Goal: Task Accomplishment & Management: Manage account settings

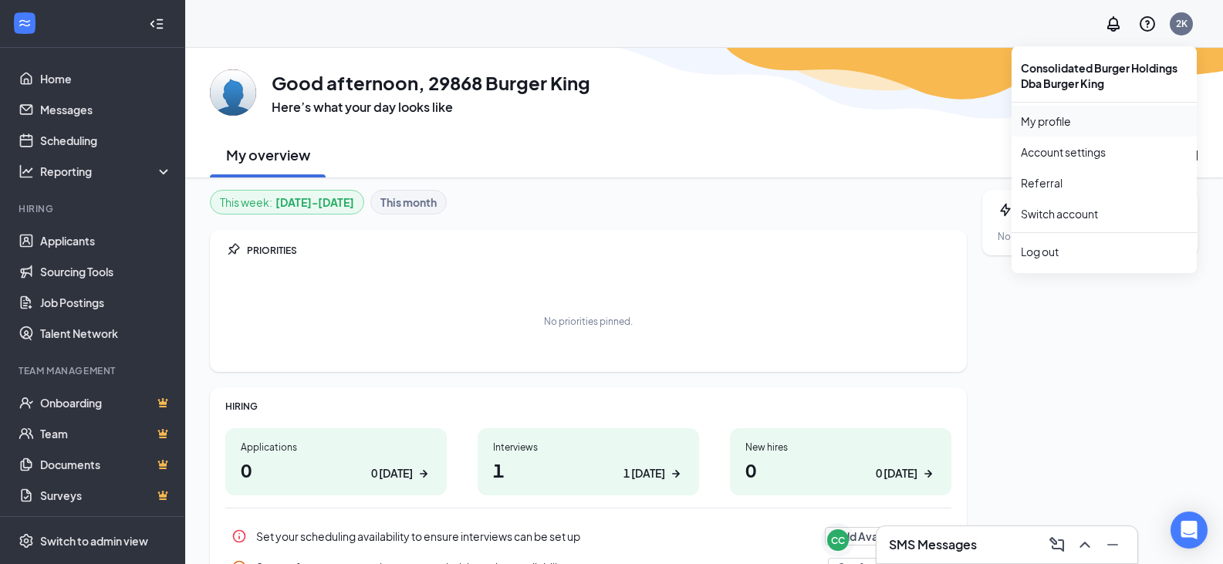
click at [1053, 115] on link "My profile" at bounding box center [1104, 120] width 167 height 15
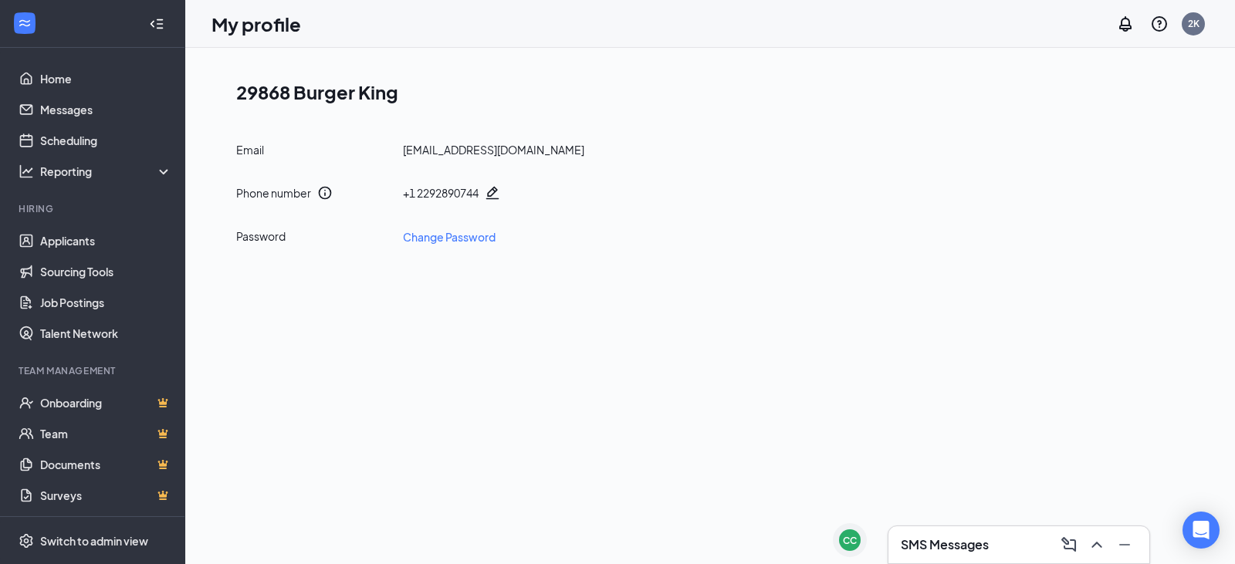
click at [493, 194] on icon "Pencil" at bounding box center [492, 192] width 15 height 15
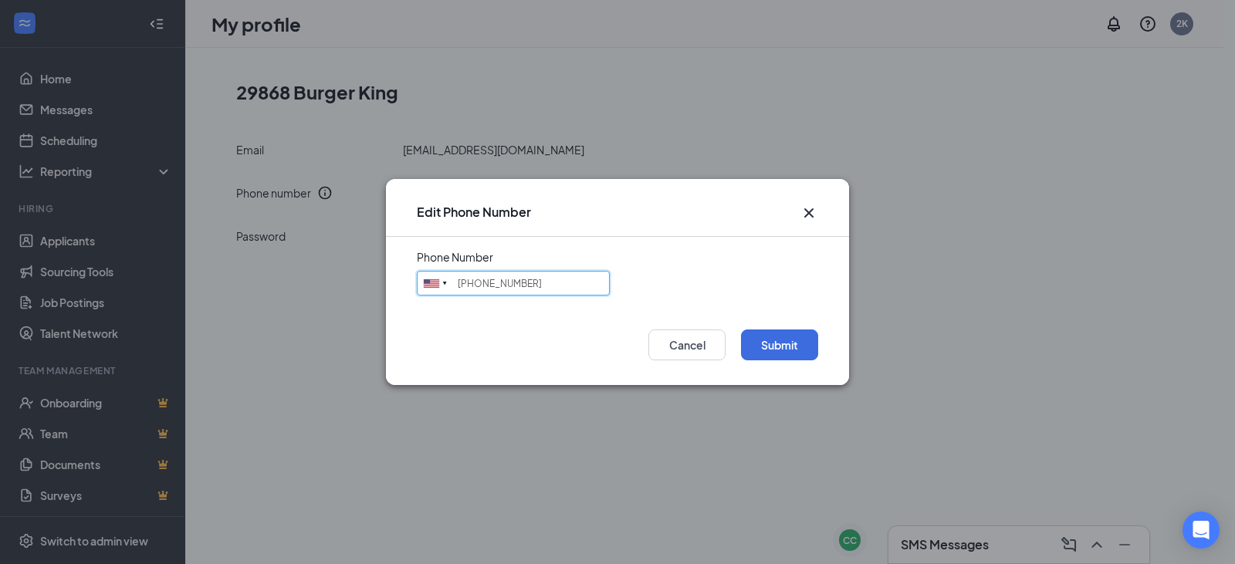
drag, startPoint x: 546, startPoint y: 282, endPoint x: 535, endPoint y: 277, distance: 11.8
click at [541, 281] on input "[PHONE_NUMBER]" at bounding box center [513, 283] width 193 height 25
type input "("
type input "9285811653"
click at [773, 350] on button "Submit" at bounding box center [779, 345] width 77 height 31
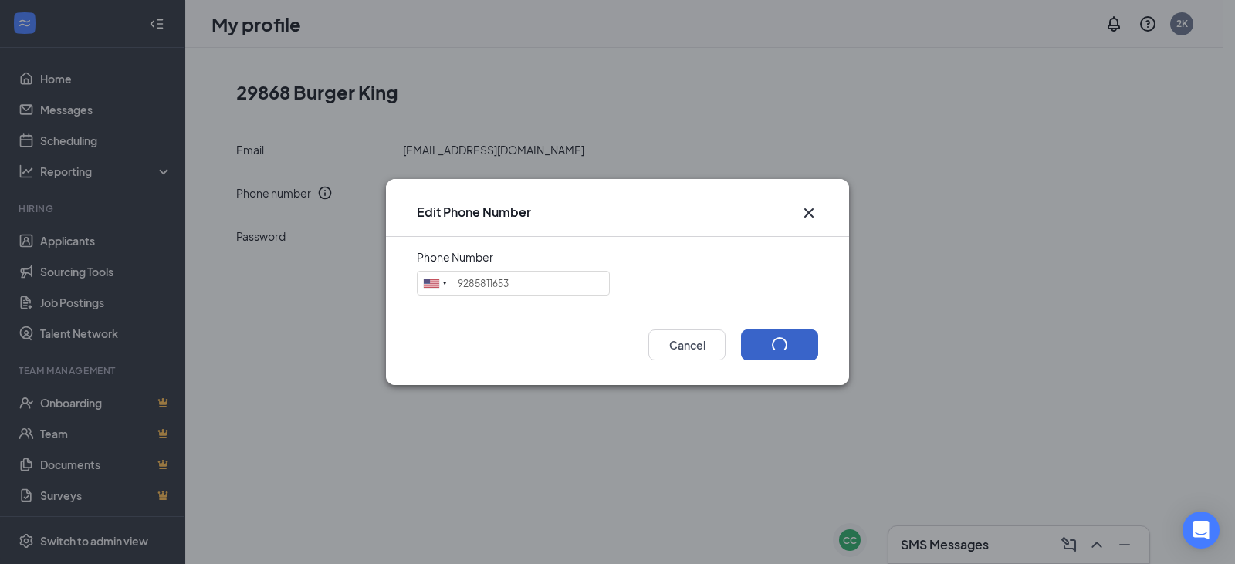
click at [773, 350] on button "submit" at bounding box center [779, 345] width 77 height 31
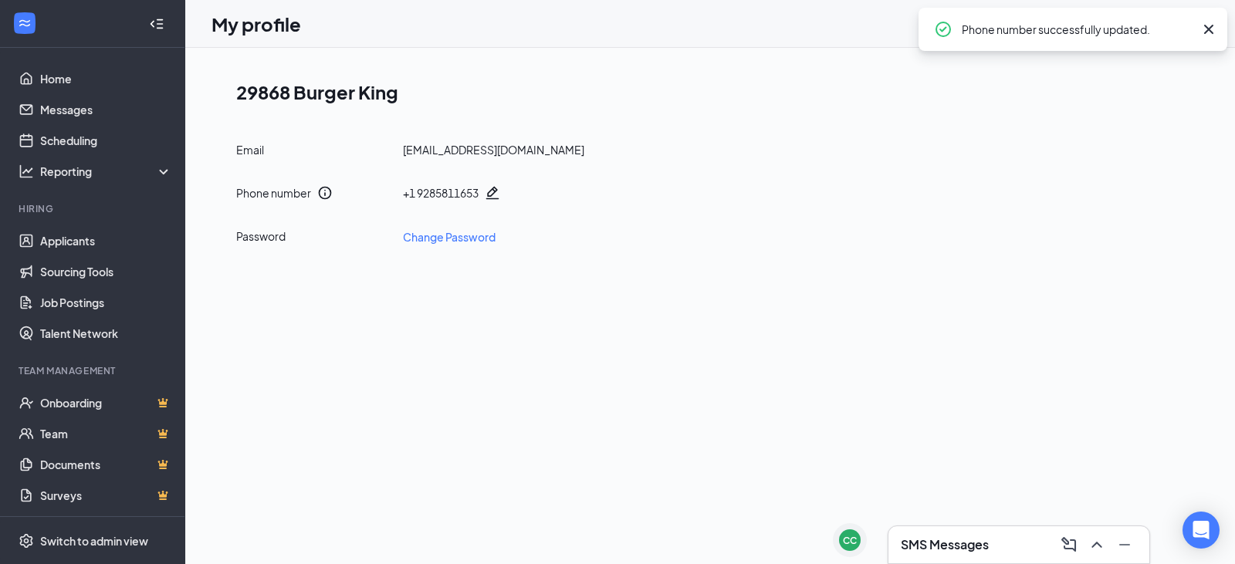
click at [1205, 30] on icon "Cross" at bounding box center [1208, 29] width 19 height 19
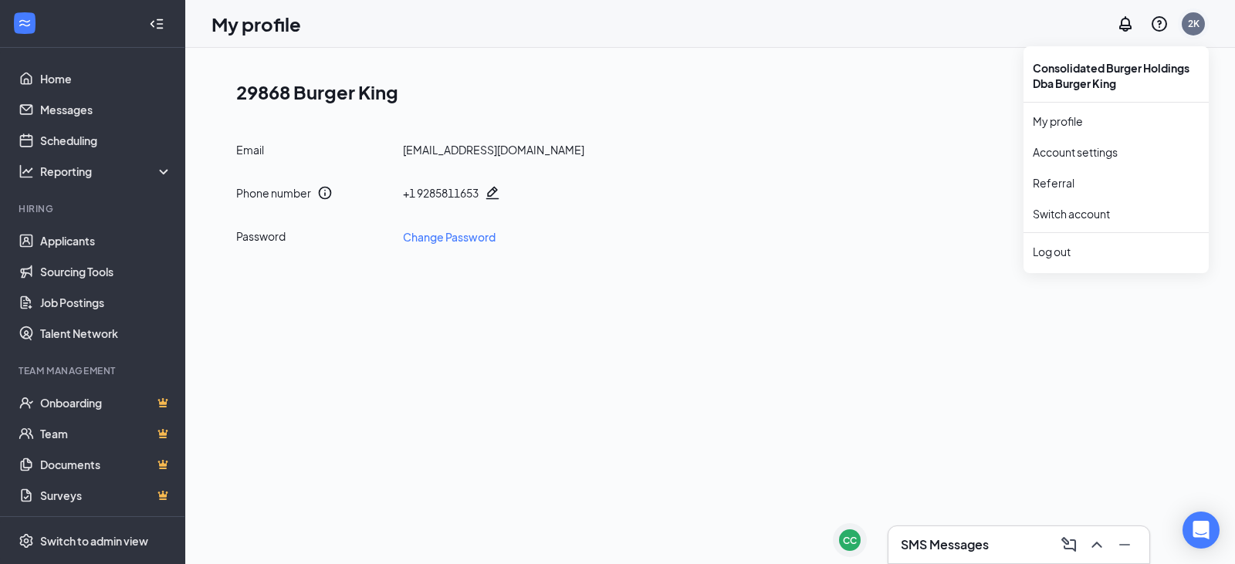
click at [1202, 24] on div "2K" at bounding box center [1193, 23] width 23 height 23
click at [1083, 152] on link "Account settings" at bounding box center [1116, 151] width 167 height 15
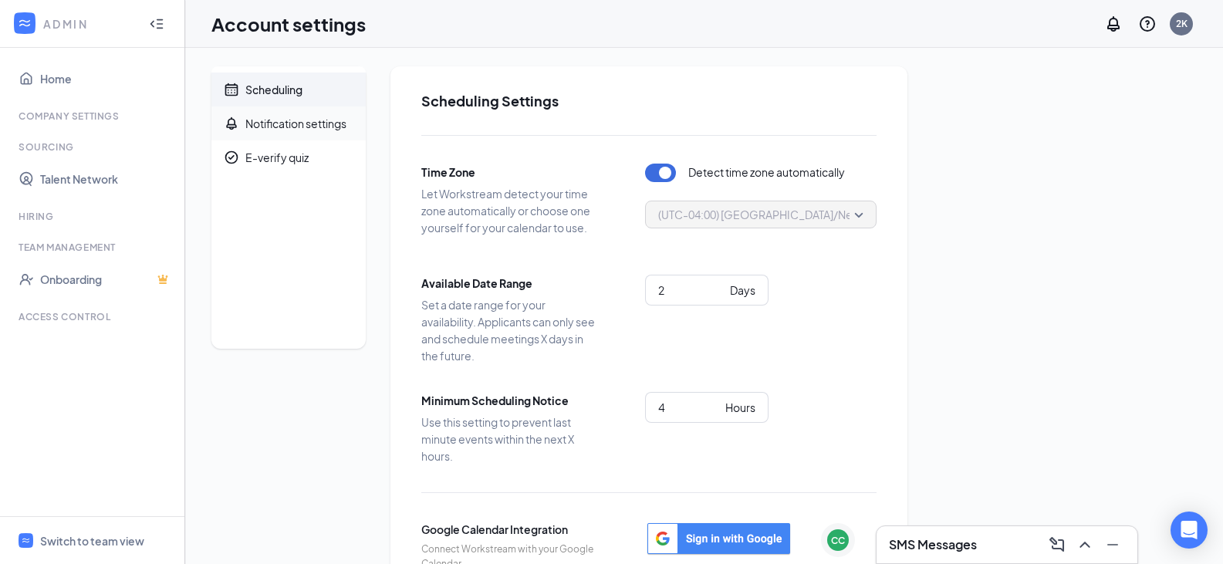
click at [321, 125] on div "Notification settings" at bounding box center [295, 123] width 101 height 15
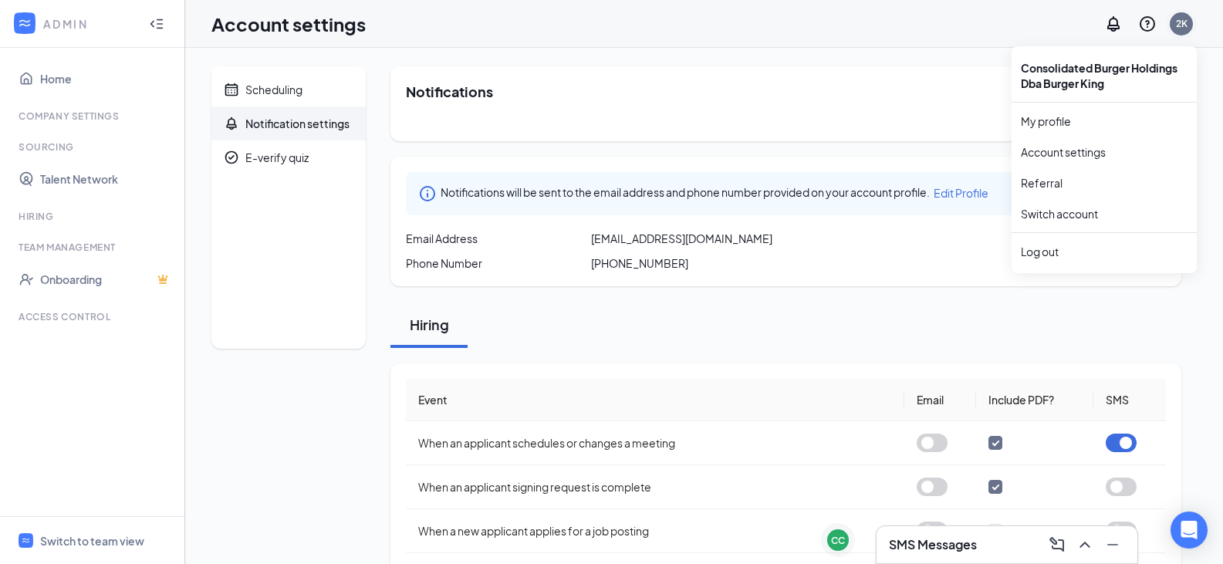
click at [1187, 22] on div "2K" at bounding box center [1182, 23] width 12 height 13
click at [1055, 122] on link "My profile" at bounding box center [1104, 120] width 167 height 15
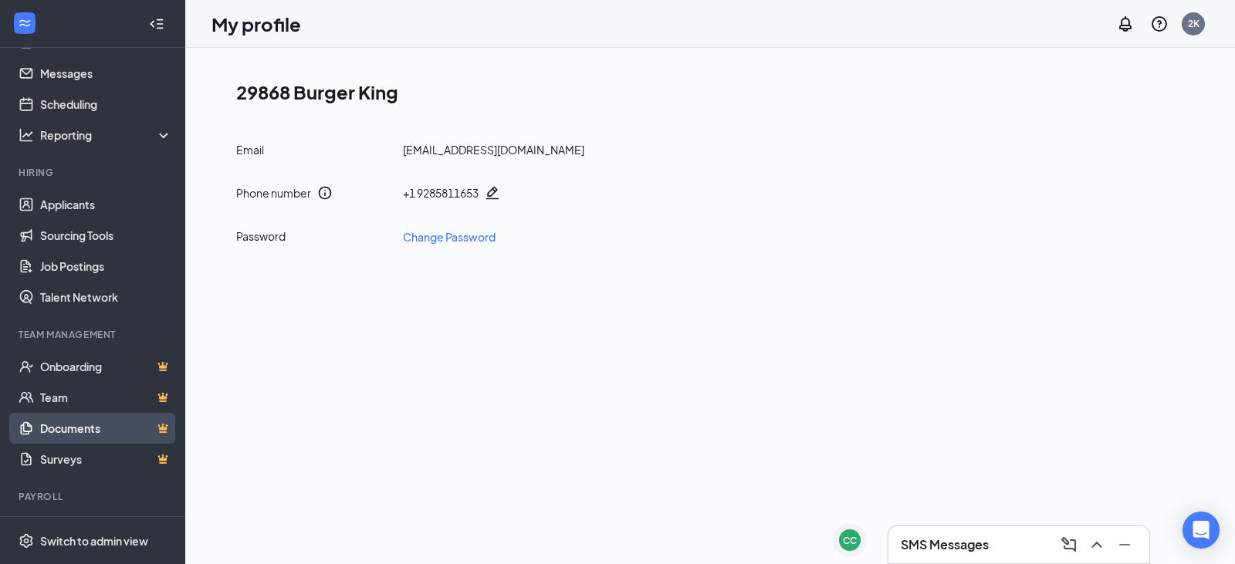
scroll to position [70, 0]
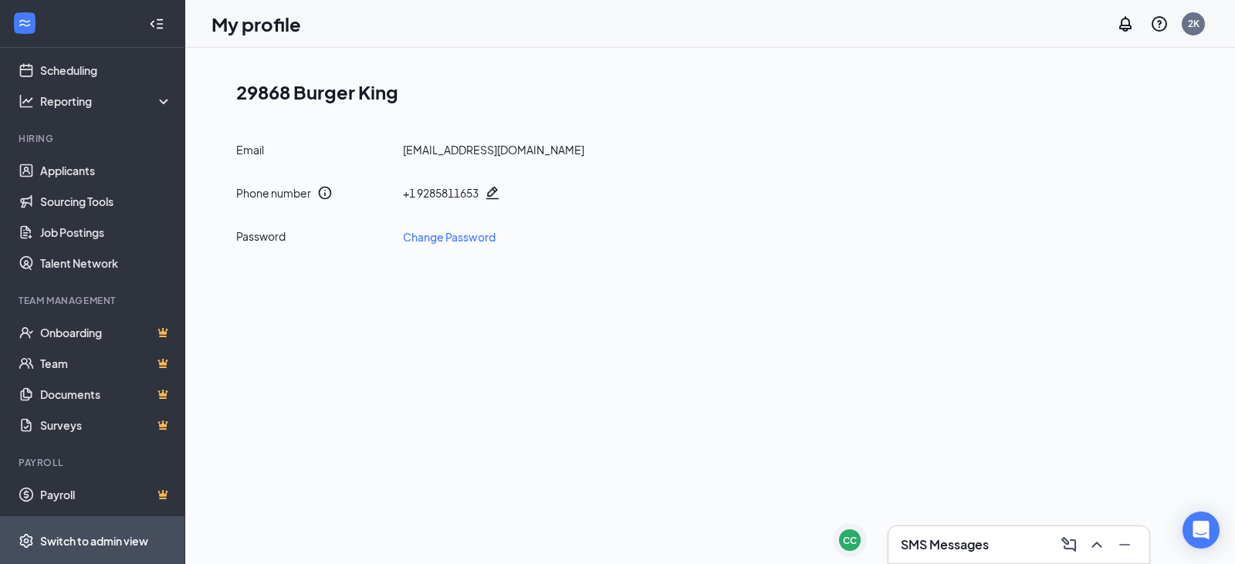
click at [121, 540] on div "Switch to admin view" at bounding box center [94, 540] width 108 height 15
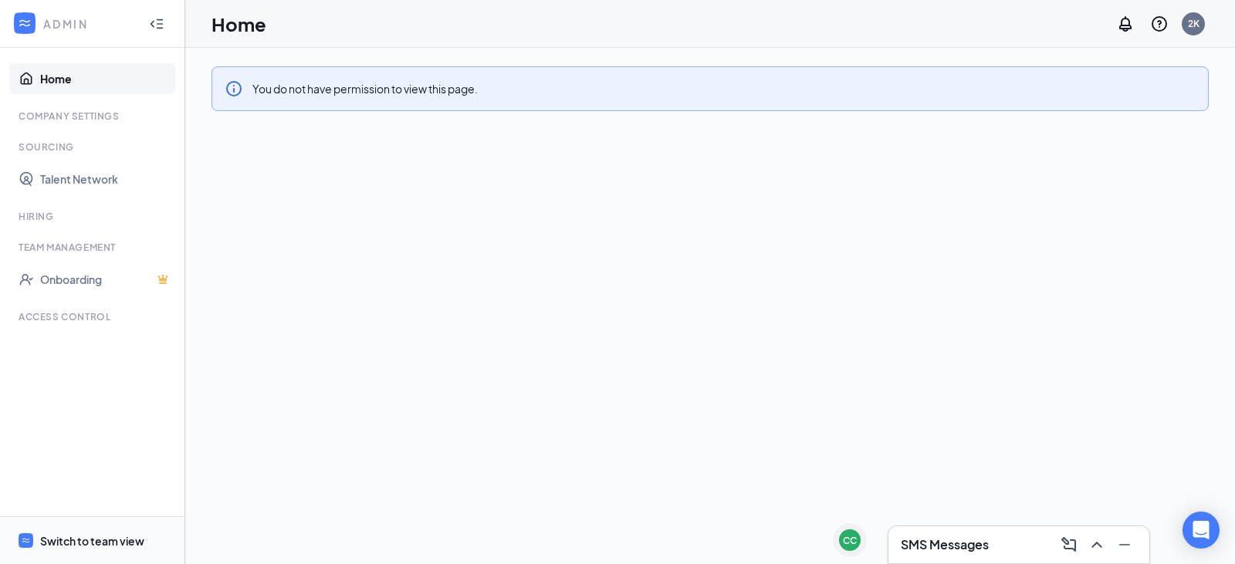
click at [88, 537] on div "Switch to team view" at bounding box center [92, 540] width 104 height 15
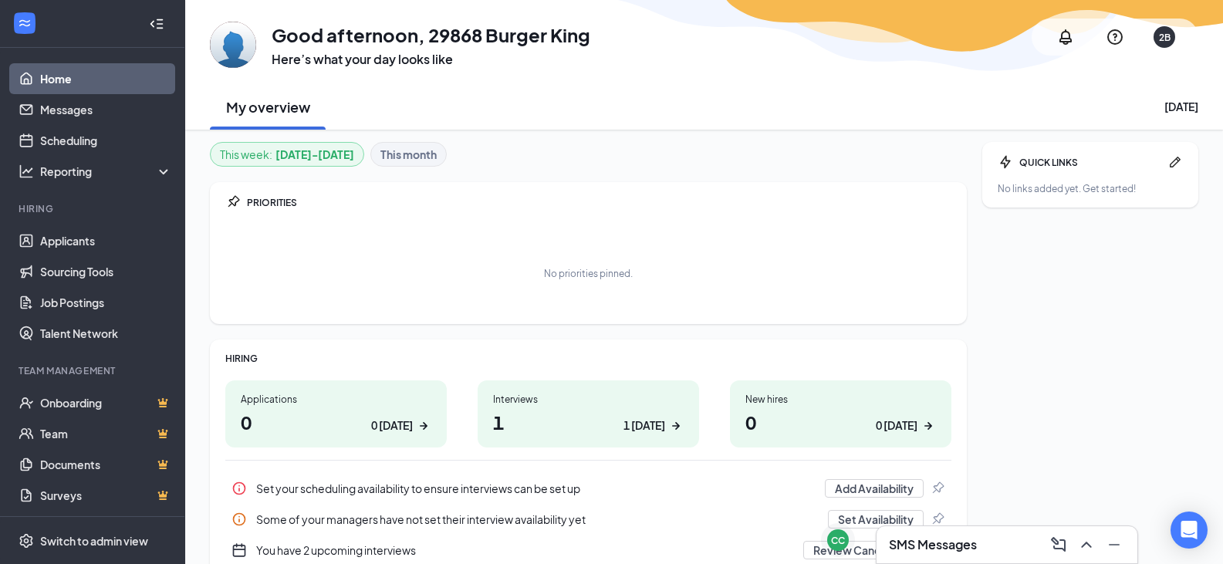
drag, startPoint x: 1195, startPoint y: 0, endPoint x: 931, endPoint y: 96, distance: 280.7
click at [921, 95] on div "My overview Tuesday, September 16" at bounding box center [704, 106] width 989 height 46
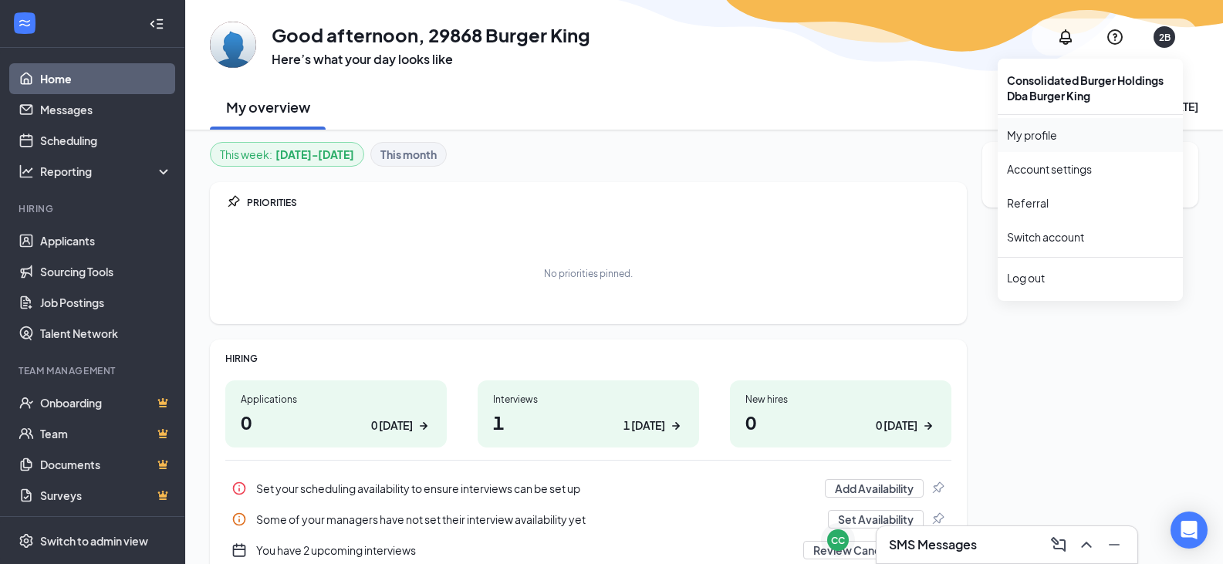
click at [1045, 134] on link "My profile" at bounding box center [1090, 134] width 167 height 15
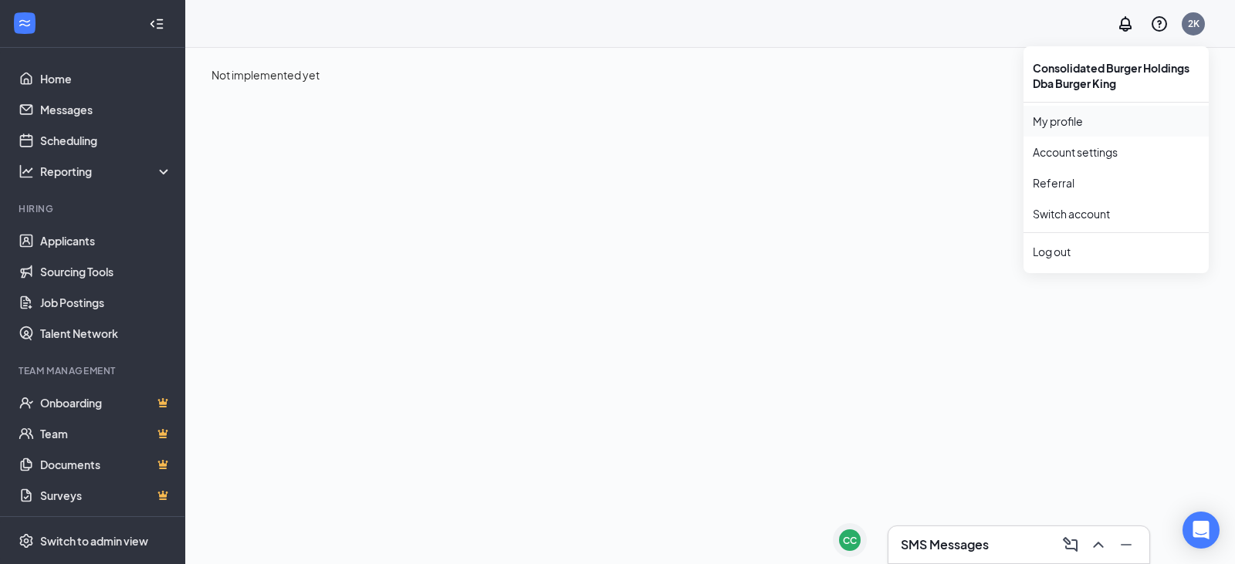
click at [1064, 123] on link "My profile" at bounding box center [1116, 120] width 167 height 15
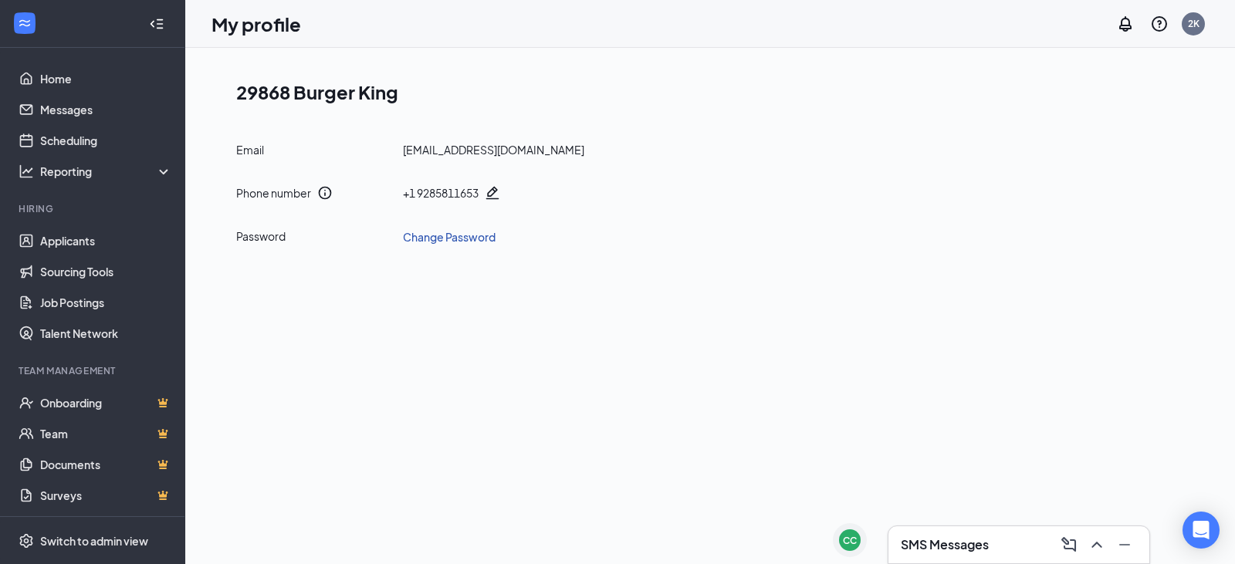
click at [478, 238] on link "Change Password" at bounding box center [449, 236] width 93 height 17
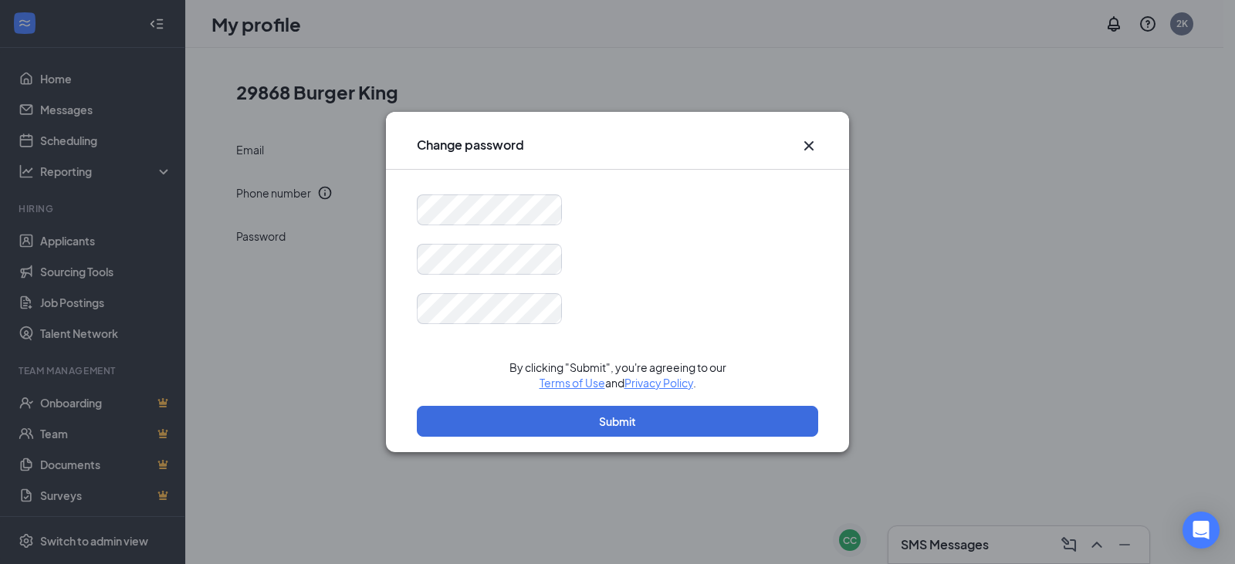
click at [806, 147] on icon "Cross" at bounding box center [809, 146] width 19 height 19
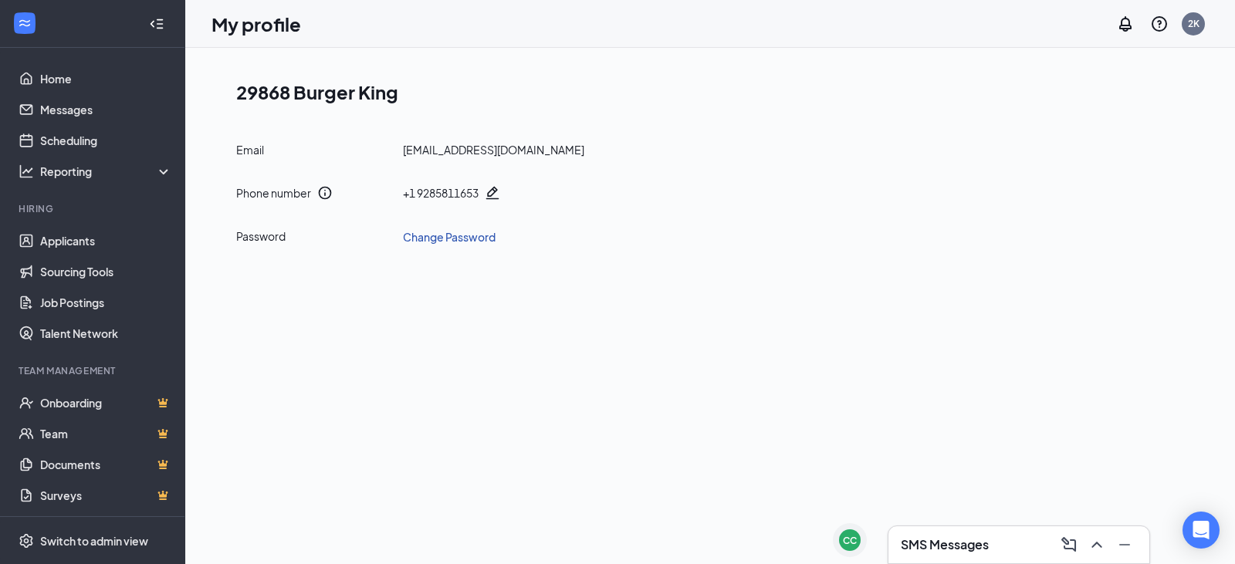
click at [470, 238] on link "Change Password" at bounding box center [449, 236] width 93 height 17
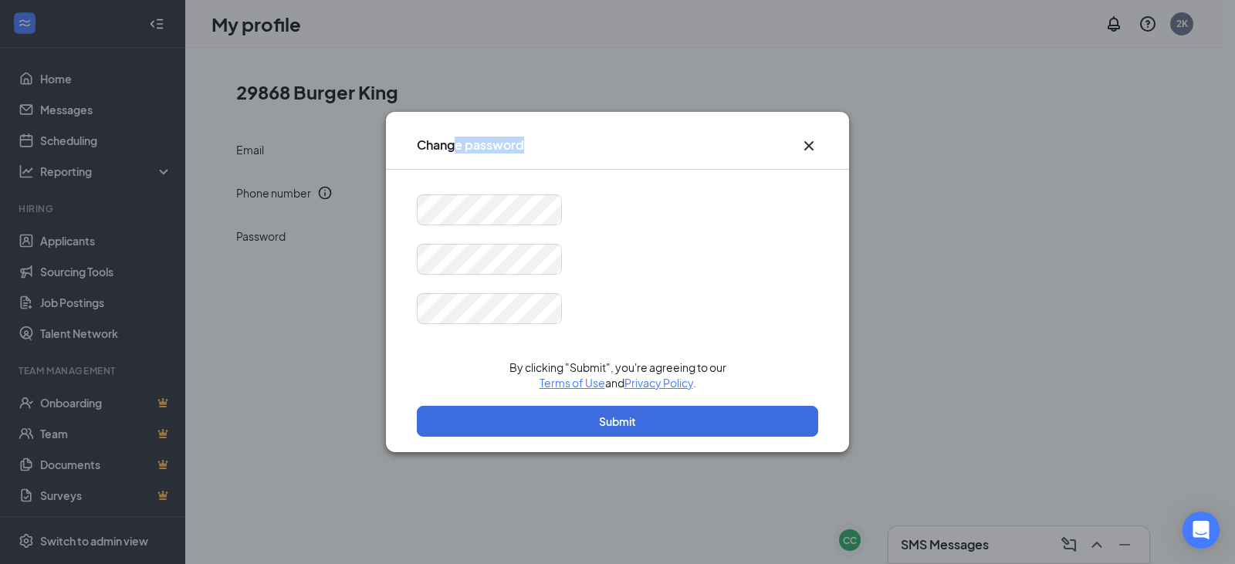
click at [496, 195] on div "Change password By clicking "Submit", you're agreeing to our Terms of Use and P…" at bounding box center [617, 282] width 463 height 340
click at [814, 155] on div "Change password" at bounding box center [617, 141] width 463 height 58
click at [810, 157] on div "Change password" at bounding box center [617, 141] width 463 height 58
click at [813, 150] on icon "Cross" at bounding box center [808, 145] width 9 height 9
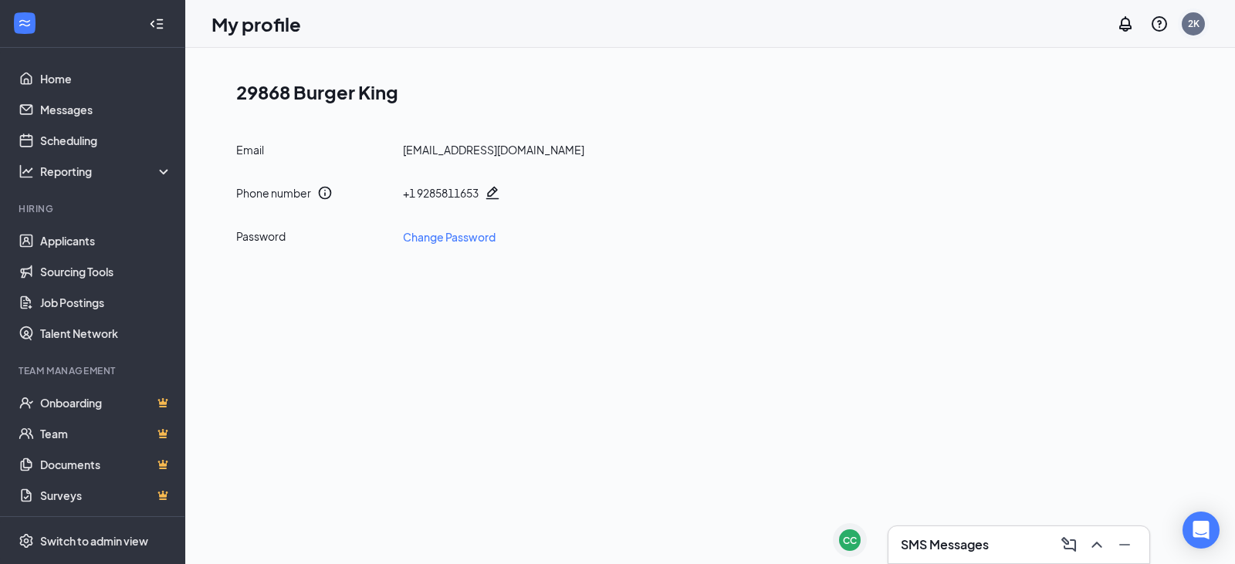
click at [1197, 18] on div "2K" at bounding box center [1194, 23] width 12 height 13
click at [1069, 248] on div "Log out" at bounding box center [1116, 251] width 167 height 15
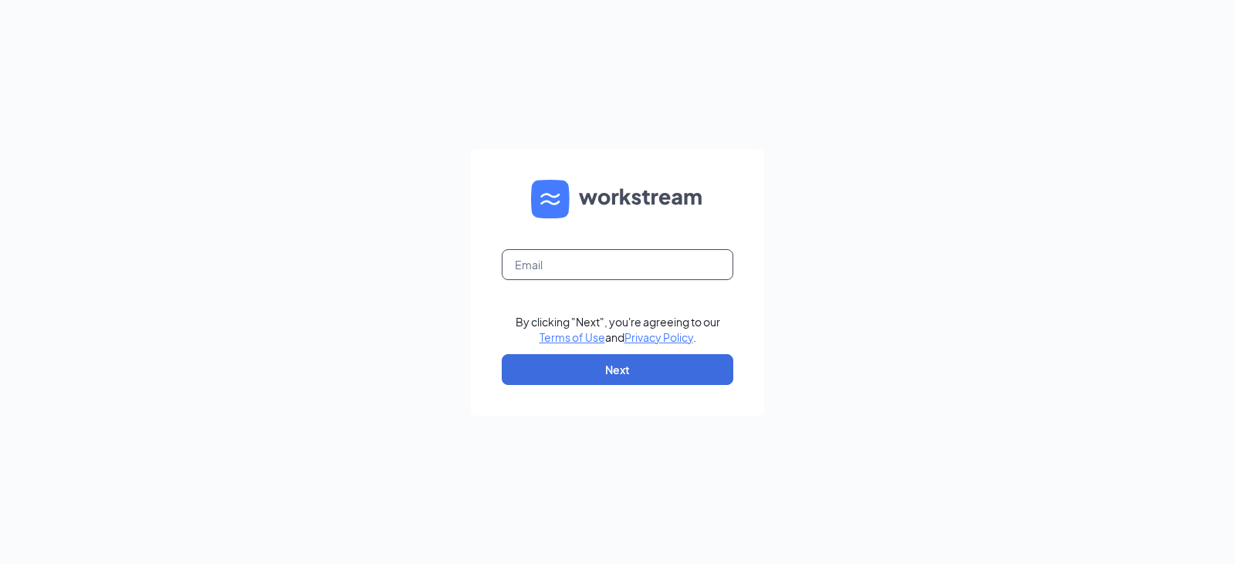
click at [586, 261] on input "text" at bounding box center [618, 264] width 232 height 31
type input "[EMAIL_ADDRESS][DOMAIN_NAME]"
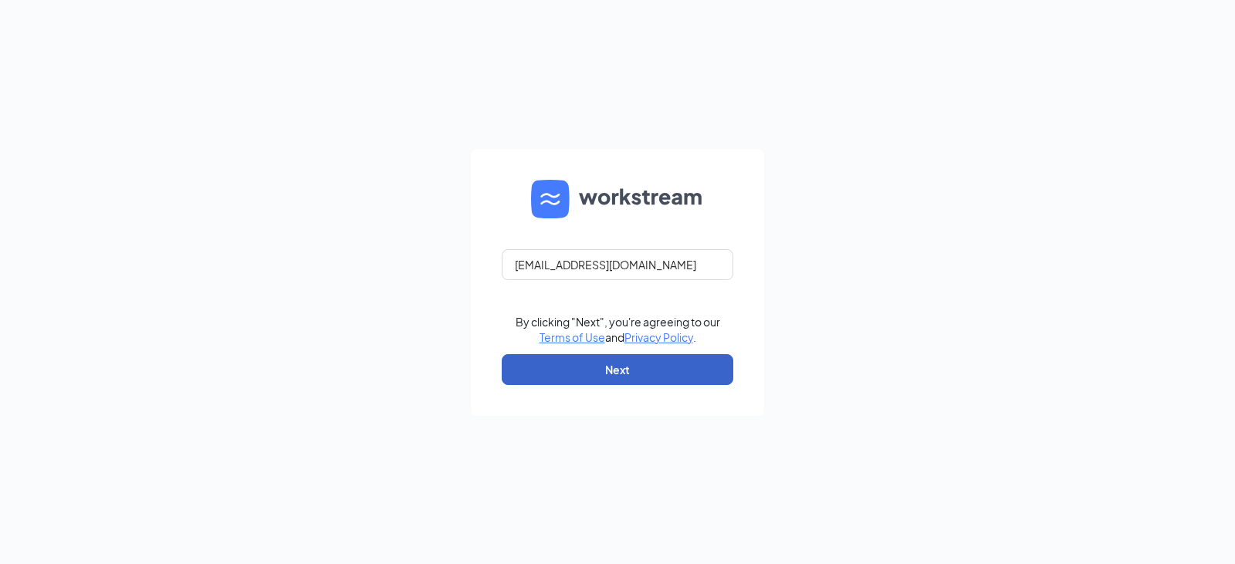
click at [634, 354] on button "Next" at bounding box center [618, 369] width 232 height 31
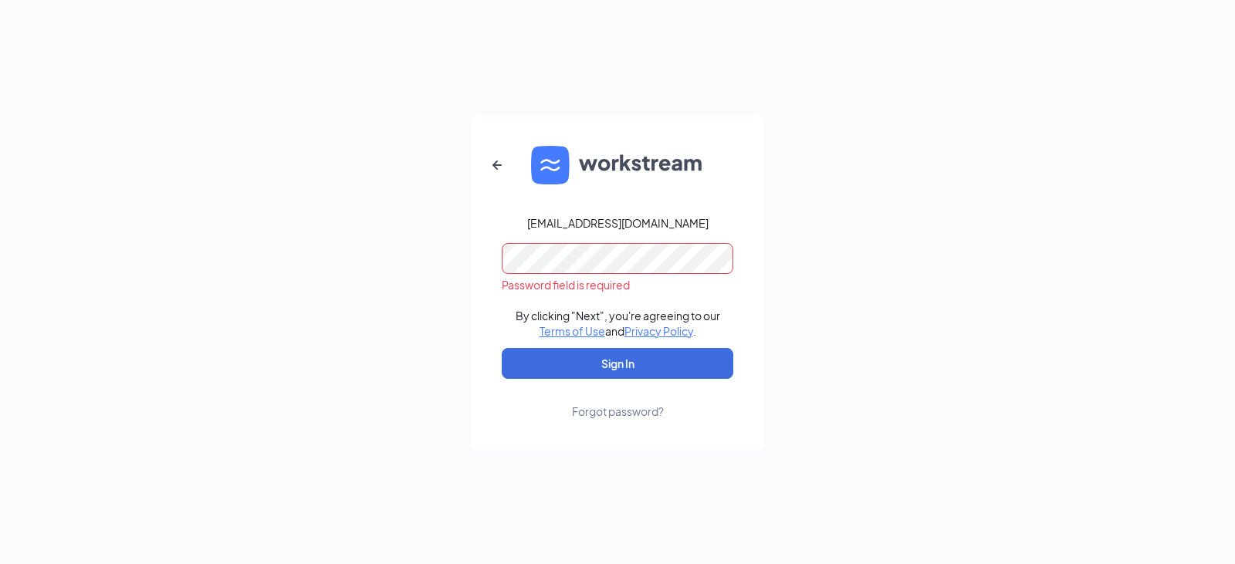
click at [631, 411] on div "Forgot password?" at bounding box center [618, 411] width 92 height 15
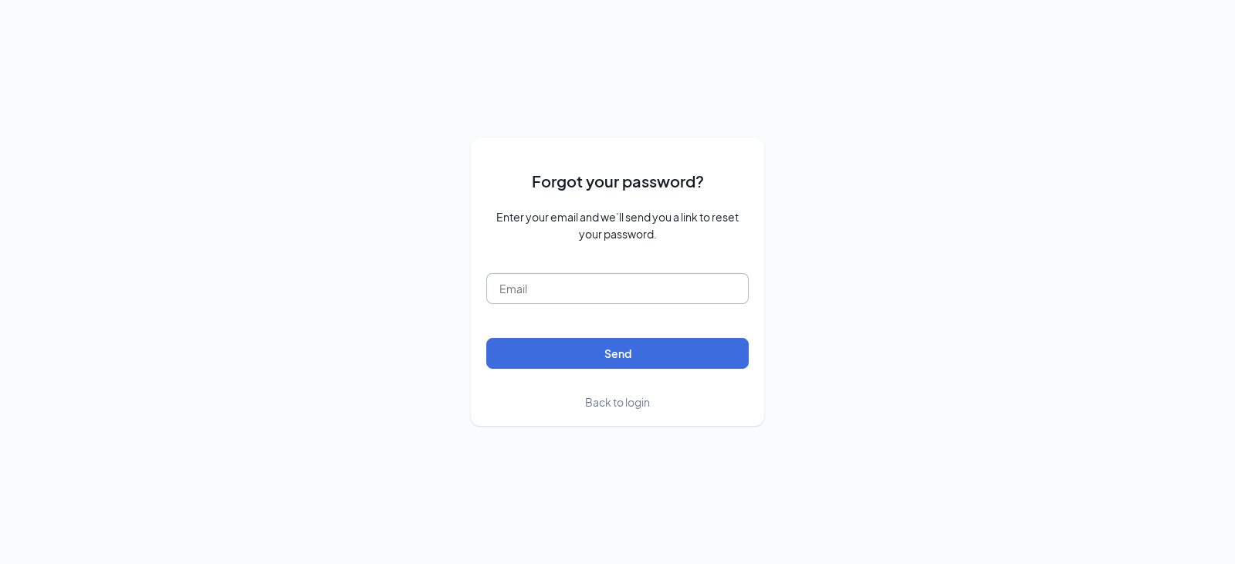
click at [593, 279] on input "text" at bounding box center [617, 288] width 262 height 31
type input "[EMAIL_ADDRESS][DOMAIN_NAME]"
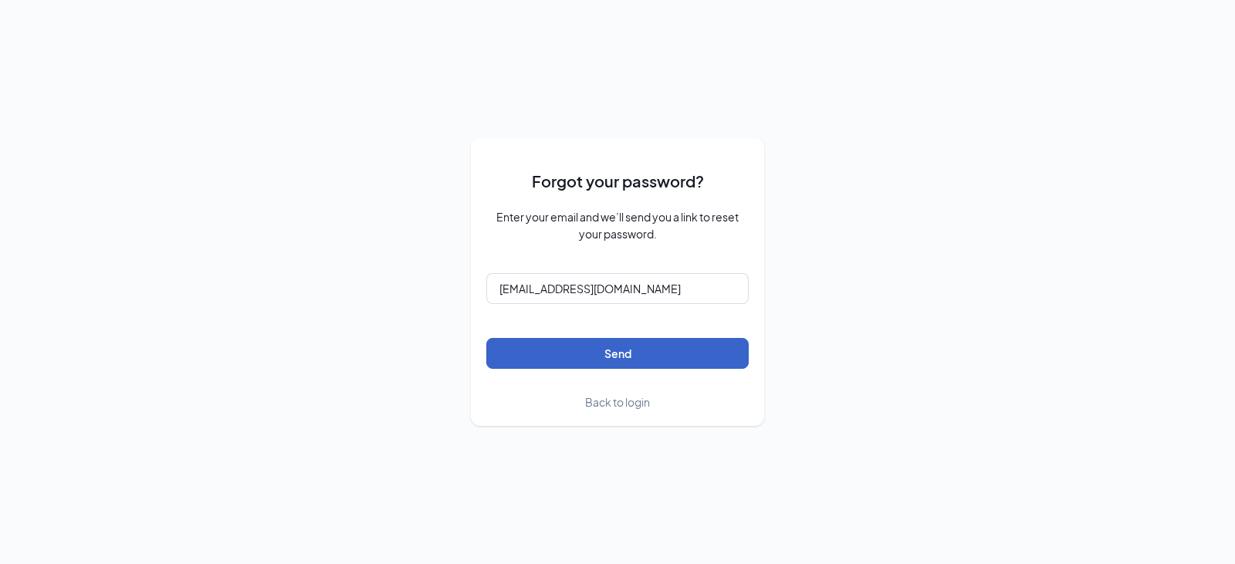
click at [621, 347] on button "Send" at bounding box center [617, 353] width 262 height 31
